Goal: Task Accomplishment & Management: Complete application form

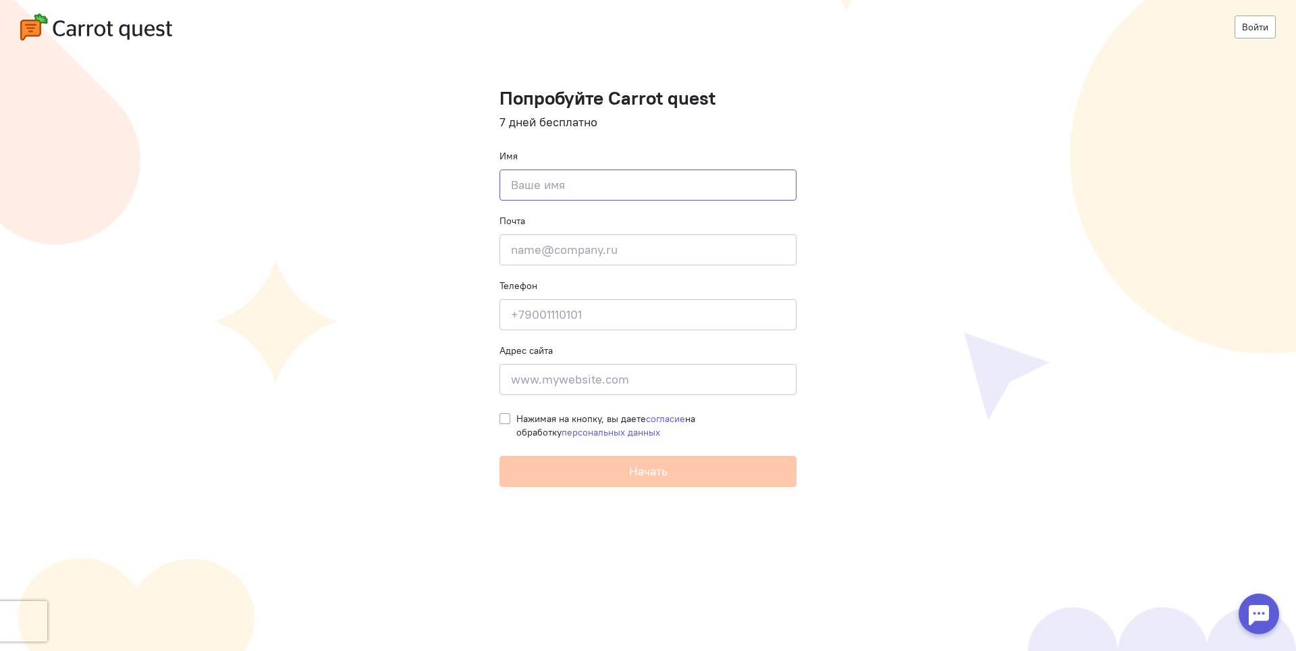
click at [634, 190] on input at bounding box center [648, 184] width 297 height 31
type input "Иван"
type input "stvolga21@gmail.com"
type input "+79877609900"
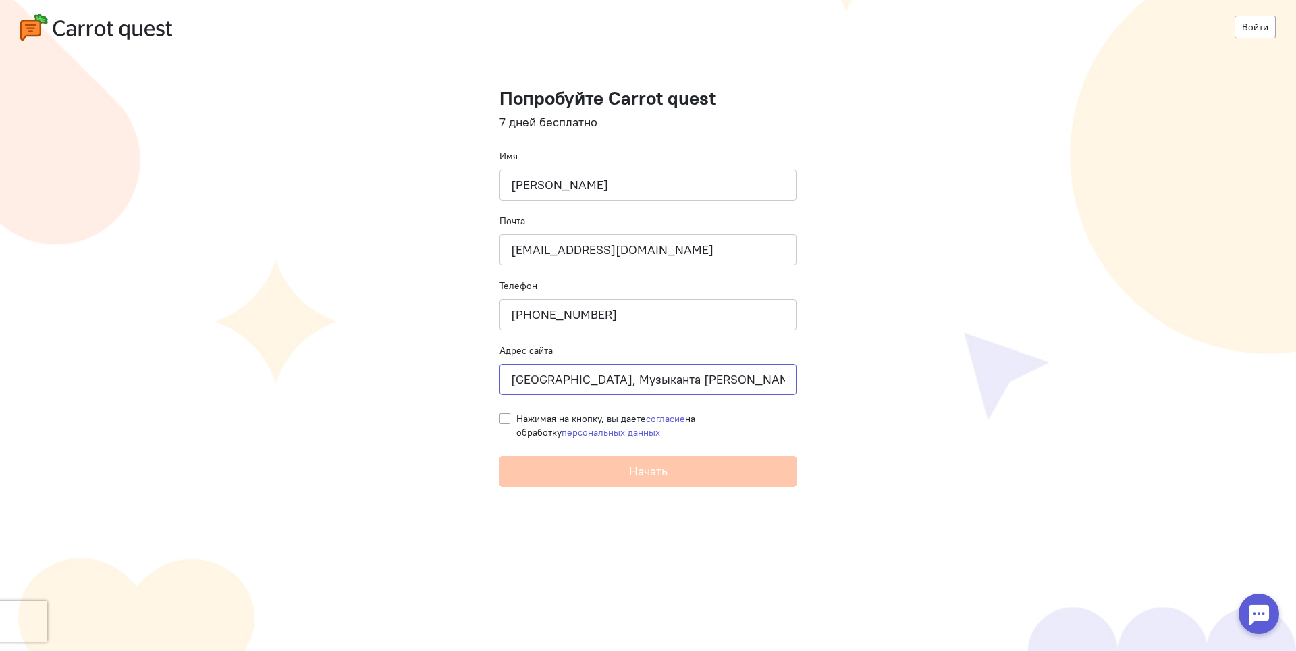
drag, startPoint x: 718, startPoint y: 382, endPoint x: 377, endPoint y: 340, distance: 343.6
click at [377, 340] on cq-registration "Войти Попробуйте Carrot quest 7 дней бесплатно Имя Иван Почта stvolga21@gmail.c…" at bounding box center [648, 325] width 1296 height 651
paste input "https://xn--80aafg6avvi.xn--d1abksnl.xn--p1ai/"
type input "https://xn--80aafg6avvi.xn--d1abksnl.xn--p1ai/"
click at [517, 419] on label "Нажимая на кнопку, вы даете согласие на обработку персональных данных" at bounding box center [657, 425] width 280 height 27
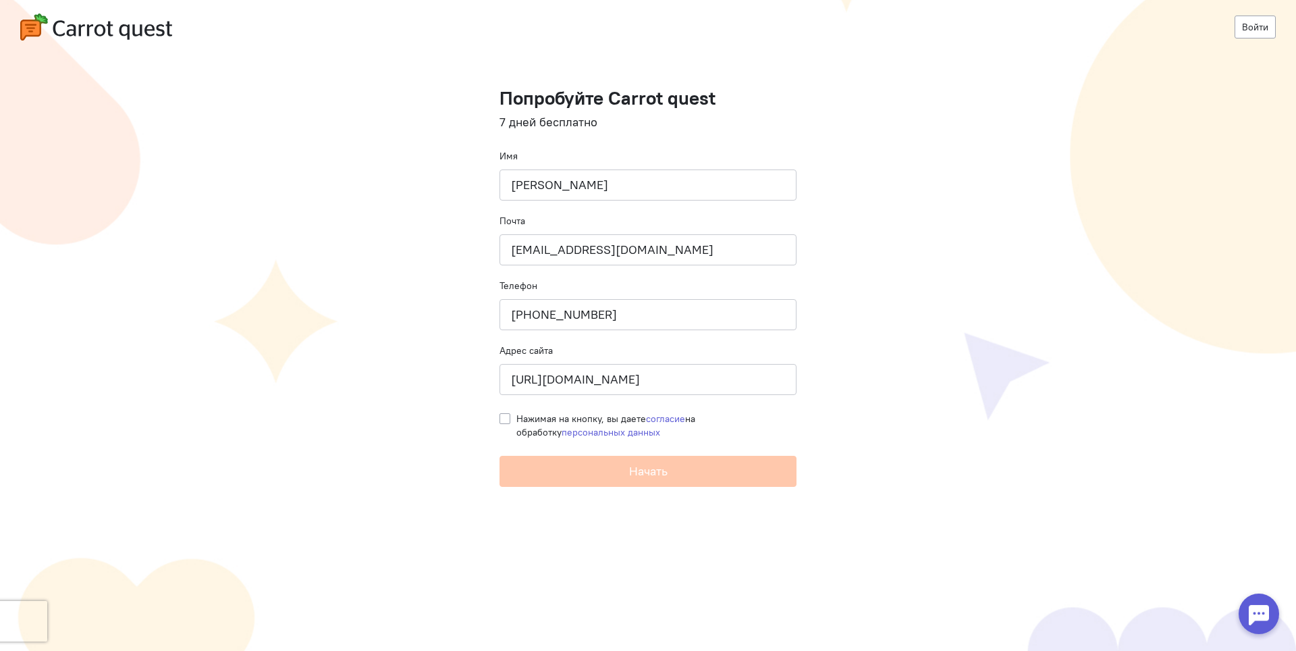
click at [507, 419] on input "Нажимая на кнопку, вы даете согласие на обработку персональных данных" at bounding box center [505, 418] width 11 height 12
checkbox input "true"
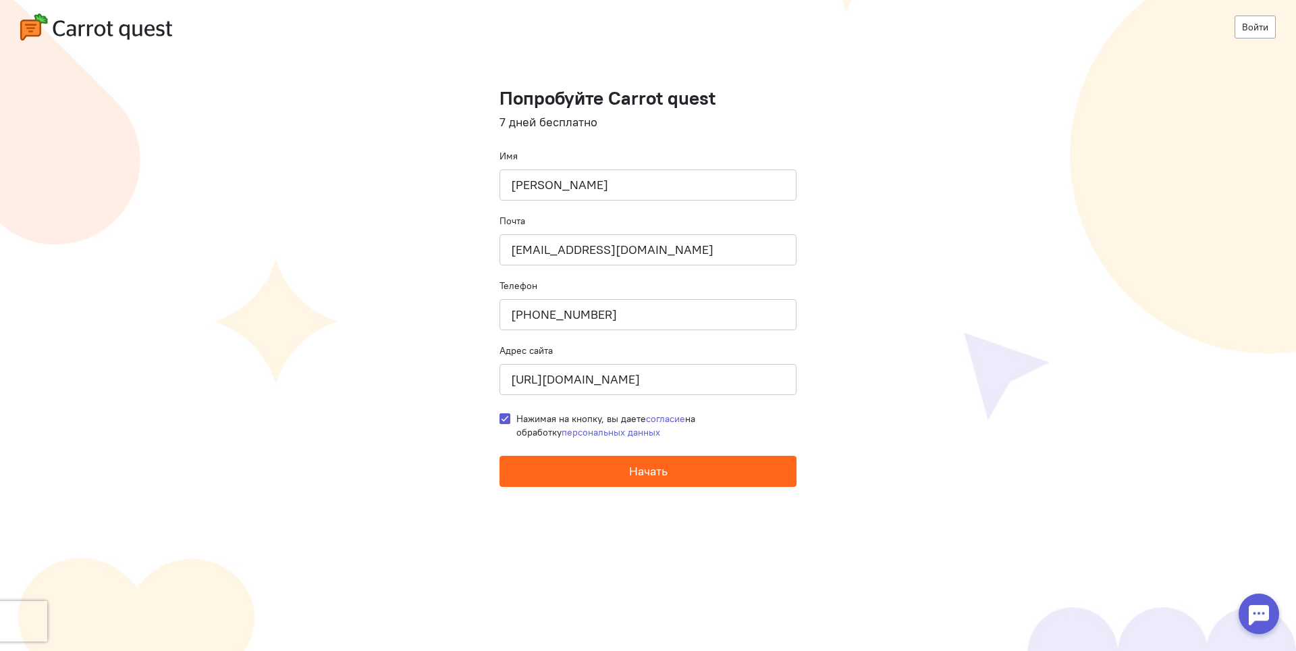
click at [648, 473] on span "Начать" at bounding box center [648, 471] width 38 height 16
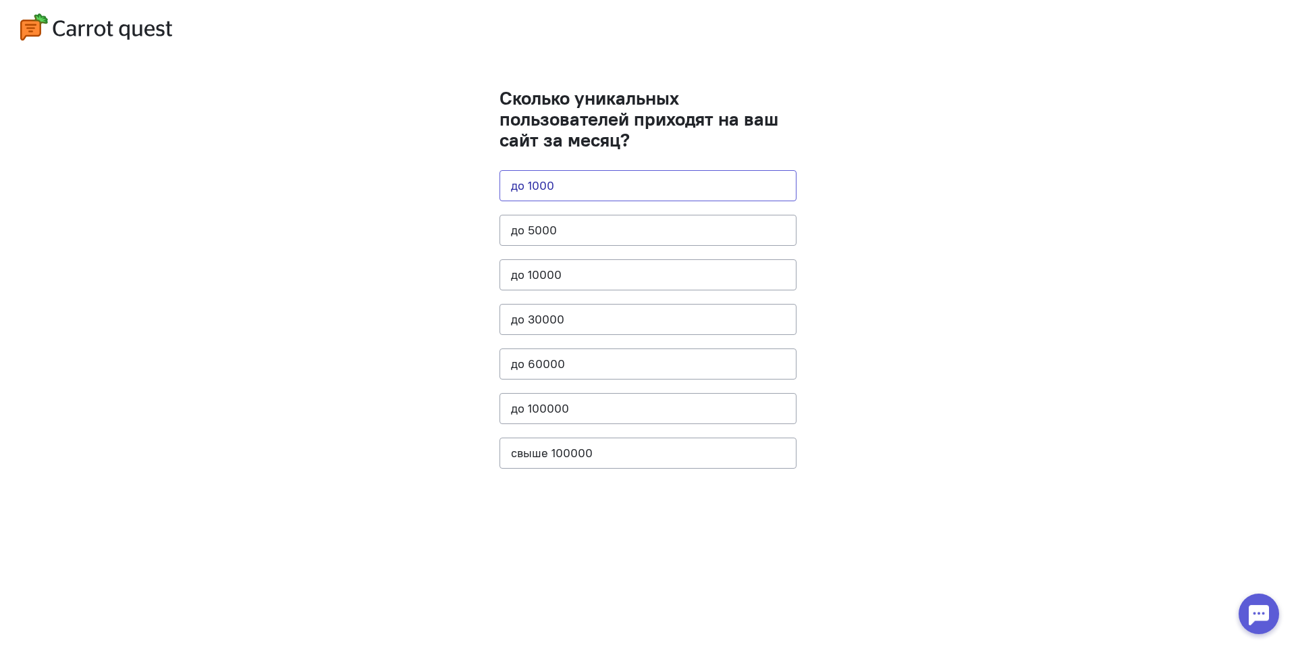
click at [707, 190] on button "до 1000" at bounding box center [648, 185] width 297 height 31
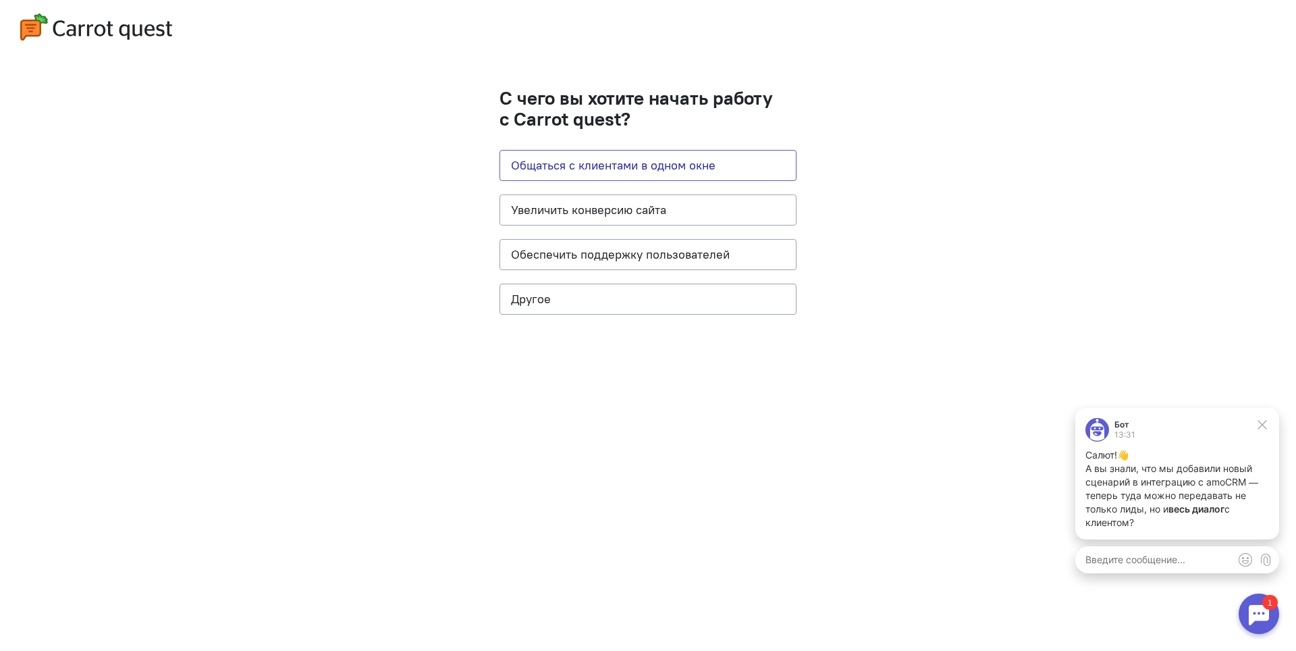
click at [707, 165] on button "Общаться с клиентами в одном окне" at bounding box center [648, 165] width 297 height 31
click at [1259, 425] on icon at bounding box center [1263, 425] width 12 height 12
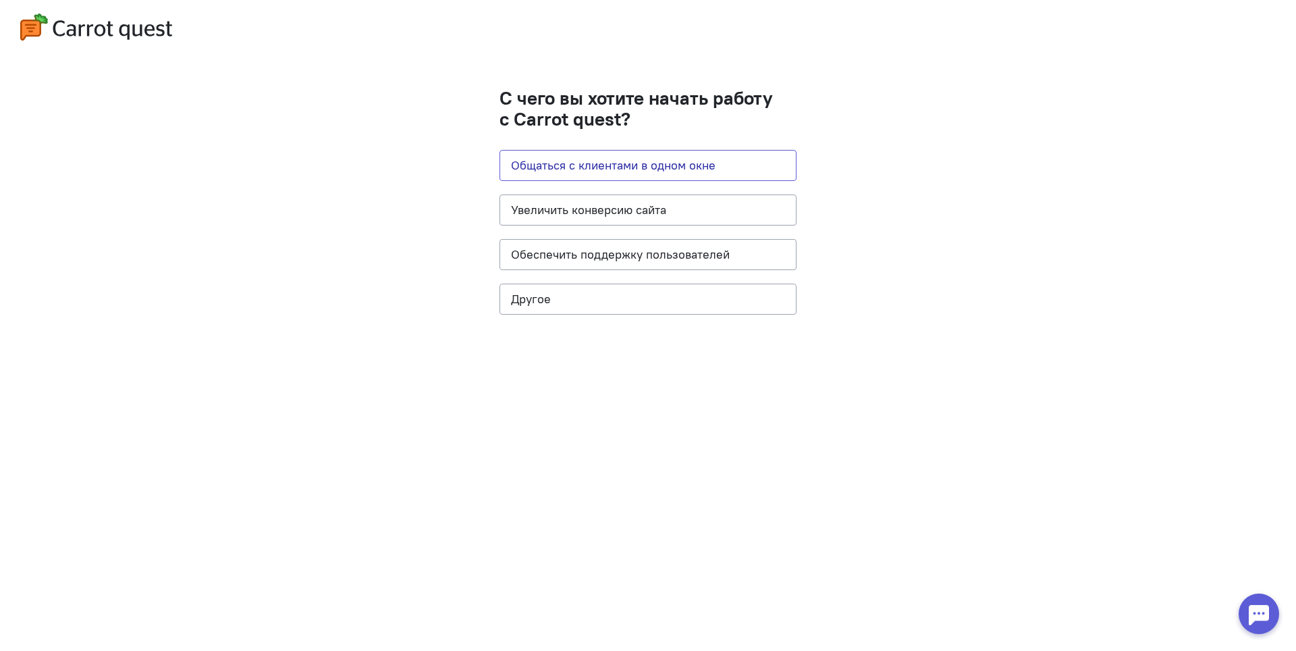
click at [612, 168] on button "Общаться с клиентами в одном окне" at bounding box center [648, 165] width 297 height 31
click at [598, 170] on button "Общаться с клиентами в одном окне" at bounding box center [648, 165] width 297 height 31
click at [597, 169] on button "Общаться с клиентами в одном окне" at bounding box center [648, 165] width 297 height 31
drag, startPoint x: 593, startPoint y: 300, endPoint x: 592, endPoint y: 241, distance: 58.7
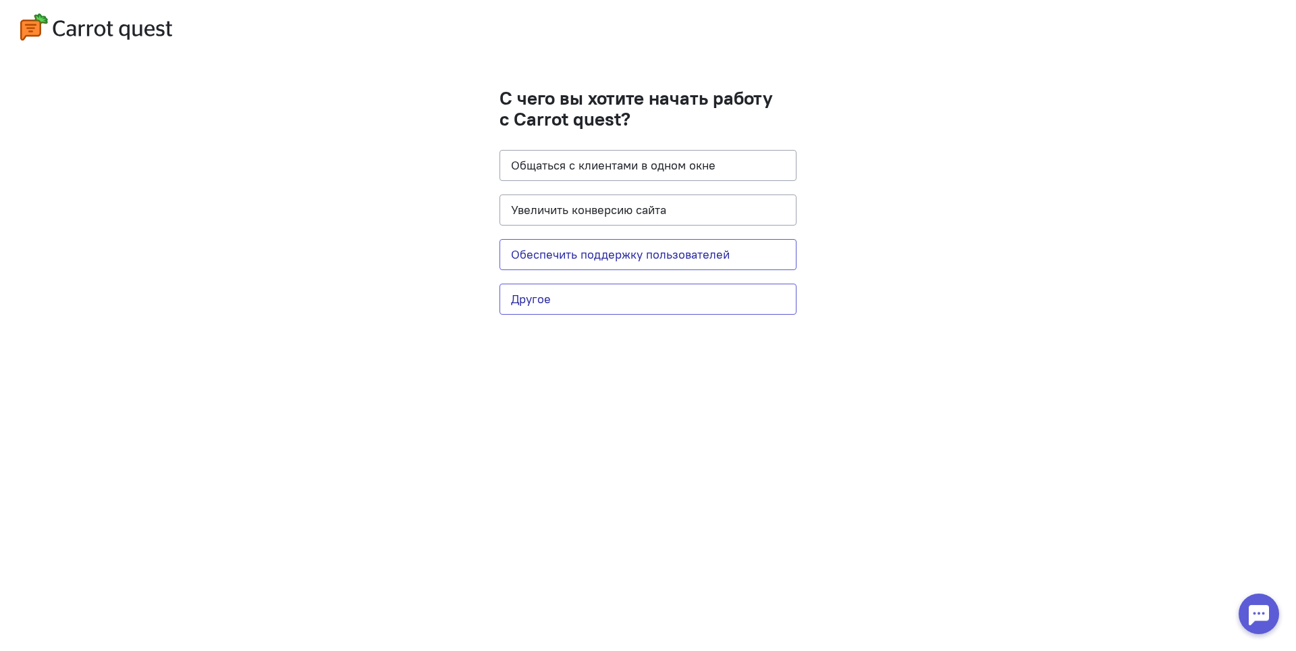
click at [592, 298] on button "Другое" at bounding box center [648, 299] width 297 height 31
click at [591, 159] on button "Общаться с клиентами в одном окне" at bounding box center [648, 165] width 297 height 31
